Goal: Navigation & Orientation: Find specific page/section

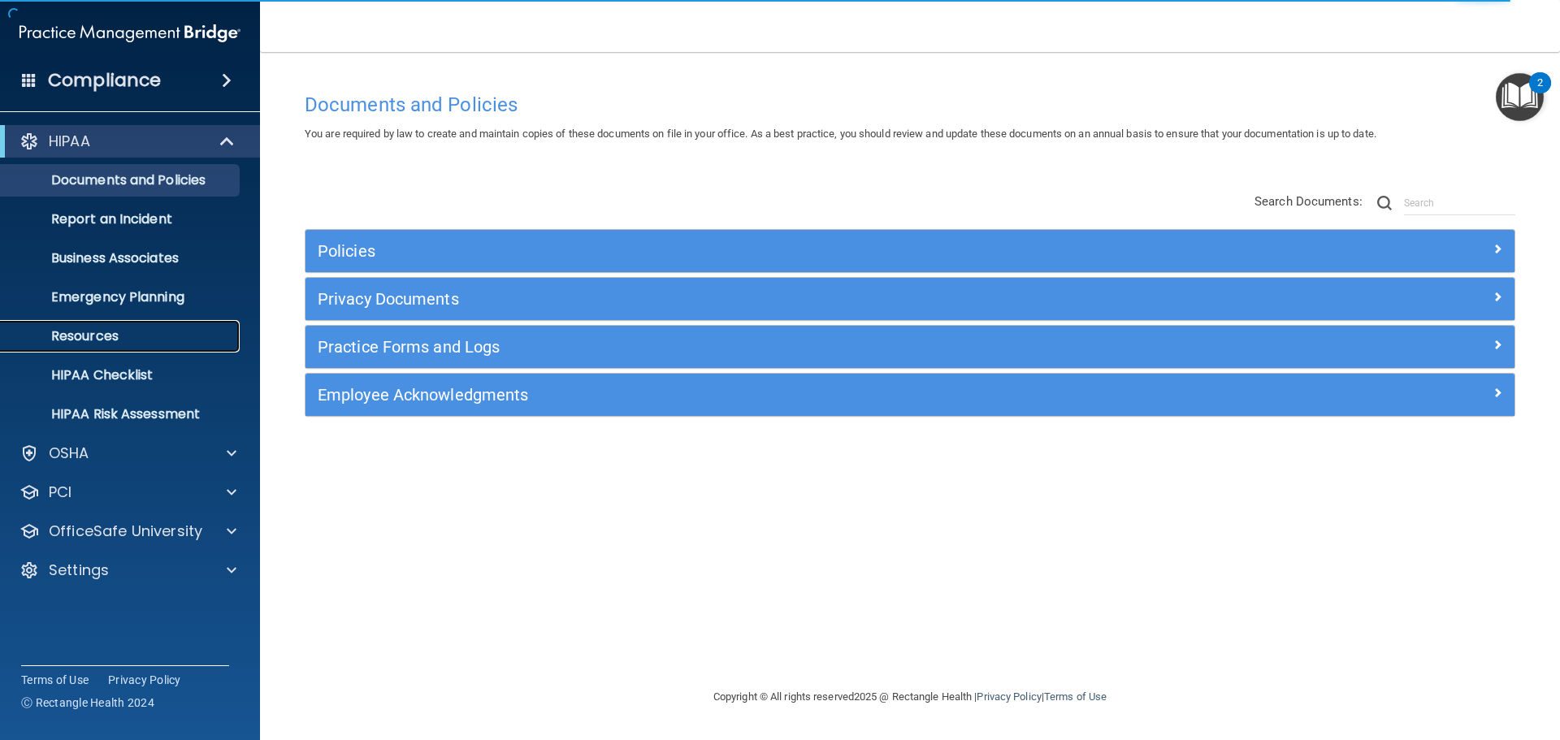
click at [89, 329] on p "Resources" at bounding box center [122, 336] width 222 height 16
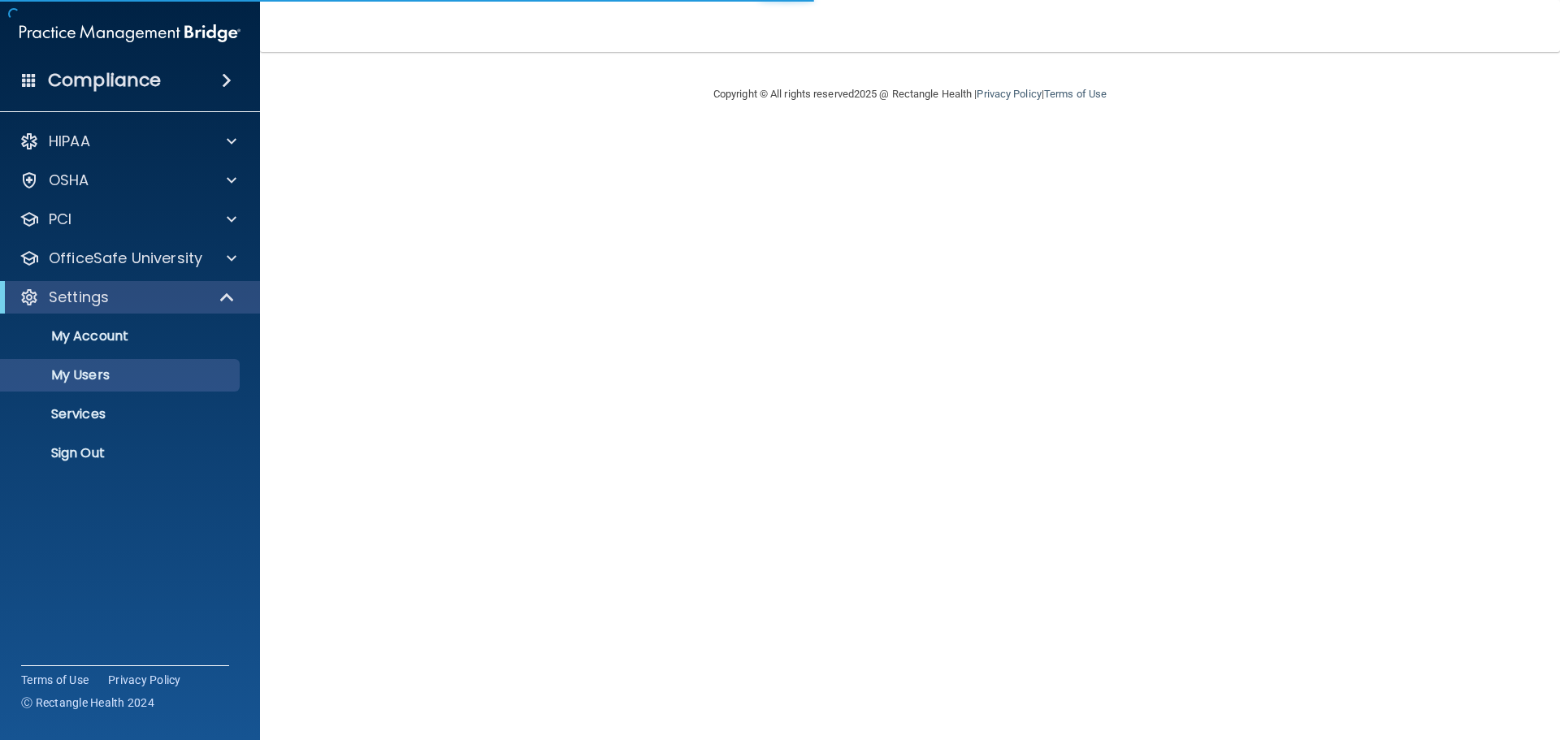
select select "20"
